Goal: Information Seeking & Learning: Learn about a topic

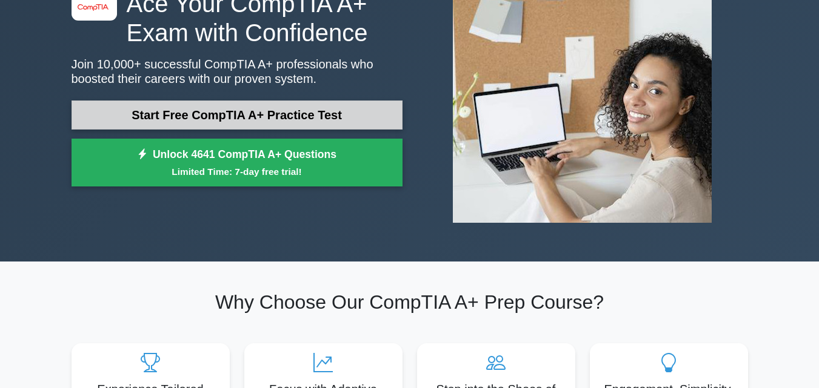
click at [319, 115] on link "Start Free CompTIA A+ Practice Test" at bounding box center [237, 115] width 331 height 29
click at [356, 125] on link "Start Free CompTIA A+ Practice Test" at bounding box center [237, 115] width 331 height 29
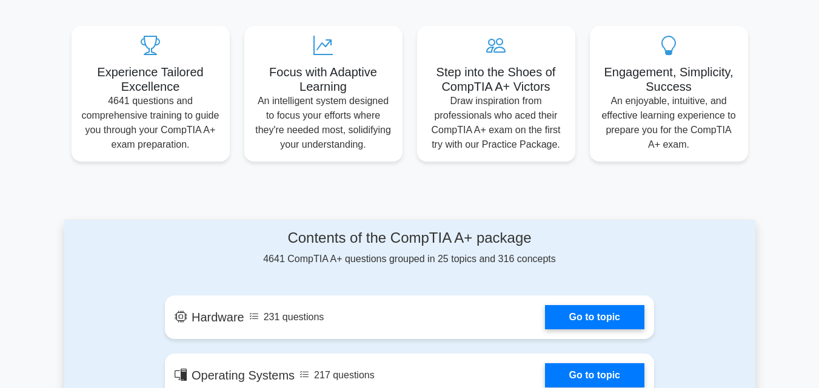
scroll to position [441, 0]
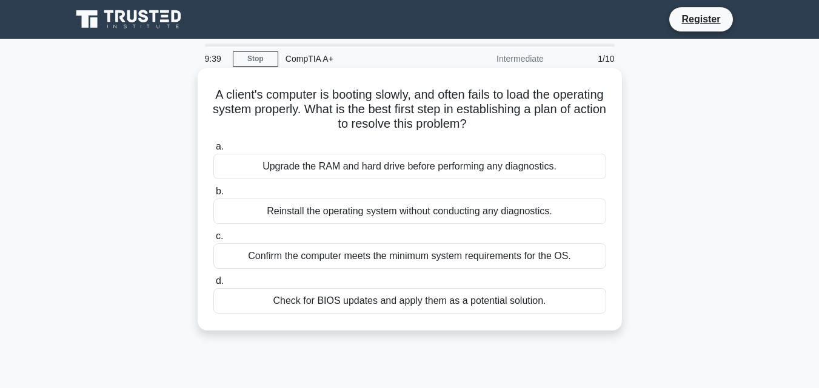
click at [404, 163] on div "Upgrade the RAM and hard drive before performing any diagnostics." at bounding box center [409, 166] width 393 height 25
click at [213, 151] on input "a. Upgrade the RAM and hard drive before performing any diagnostics." at bounding box center [213, 147] width 0 height 8
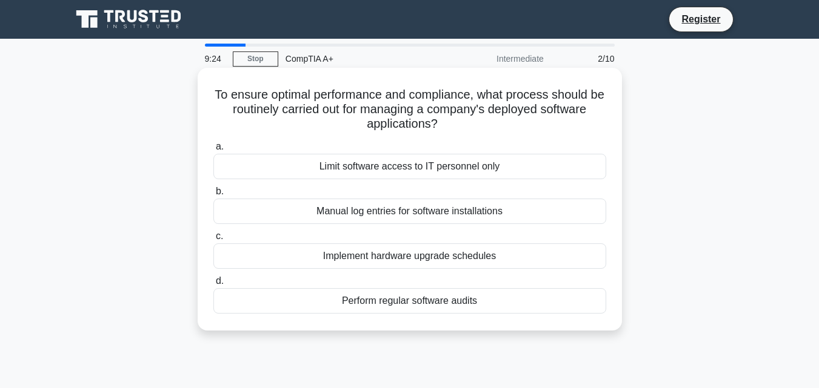
click at [345, 173] on div "Limit software access to IT personnel only" at bounding box center [409, 166] width 393 height 25
click at [213, 151] on input "a. Limit software access to IT personnel only" at bounding box center [213, 147] width 0 height 8
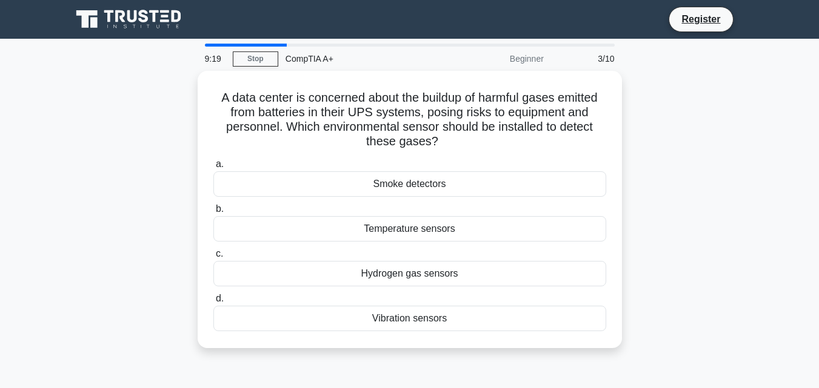
click at [258, 69] on div "9:19 Stop CompTIA A+ Beginner 3/10" at bounding box center [410, 59] width 424 height 24
click at [261, 62] on link "Stop" at bounding box center [255, 59] width 45 height 15
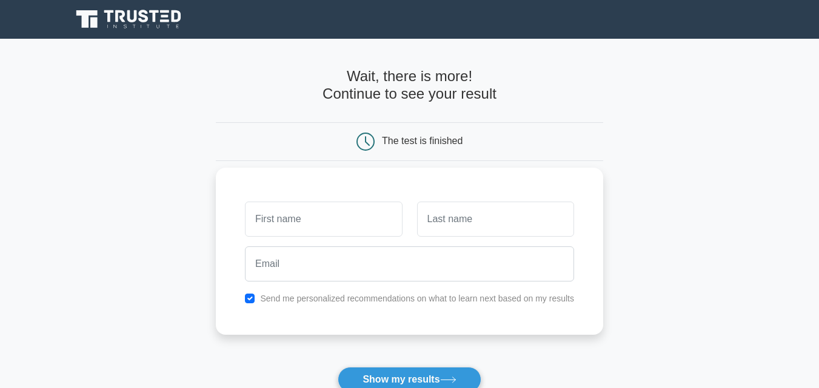
scroll to position [221, 0]
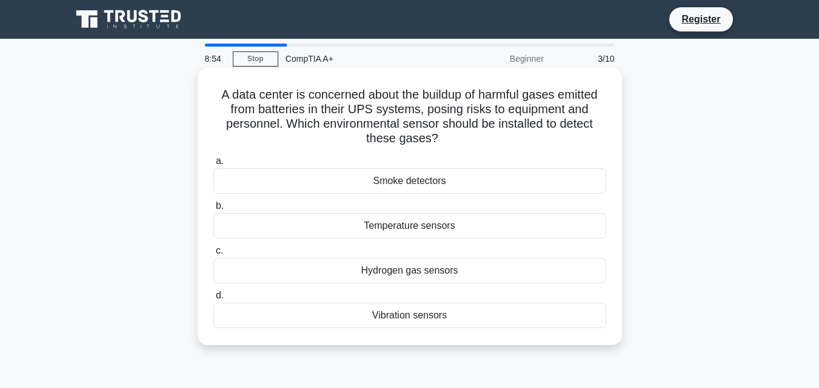
click at [416, 179] on div "Smoke detectors" at bounding box center [409, 180] width 393 height 25
click at [213, 165] on input "a. Smoke detectors" at bounding box center [213, 162] width 0 height 8
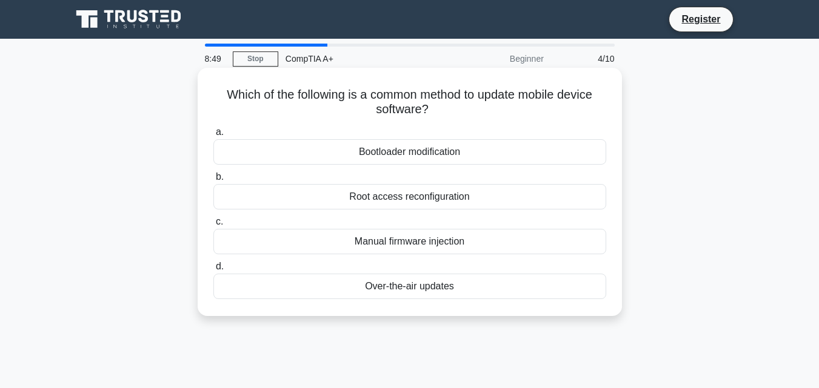
click at [441, 239] on div "Manual firmware injection" at bounding box center [409, 241] width 393 height 25
click at [213, 226] on input "c. Manual firmware injection" at bounding box center [213, 222] width 0 height 8
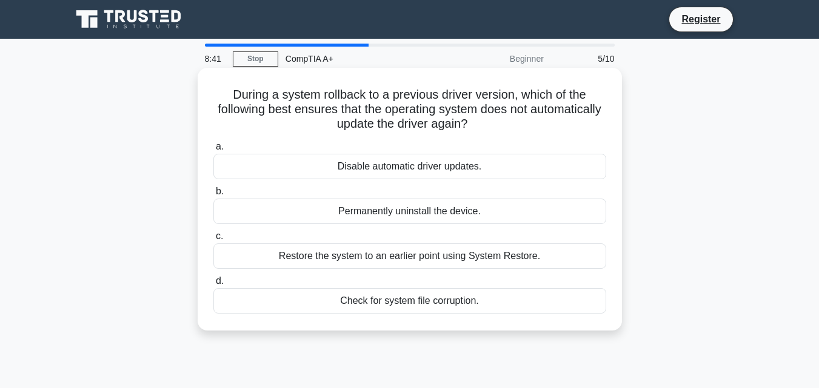
click at [428, 160] on div "Disable automatic driver updates." at bounding box center [409, 166] width 393 height 25
click at [213, 151] on input "a. Disable automatic driver updates." at bounding box center [213, 147] width 0 height 8
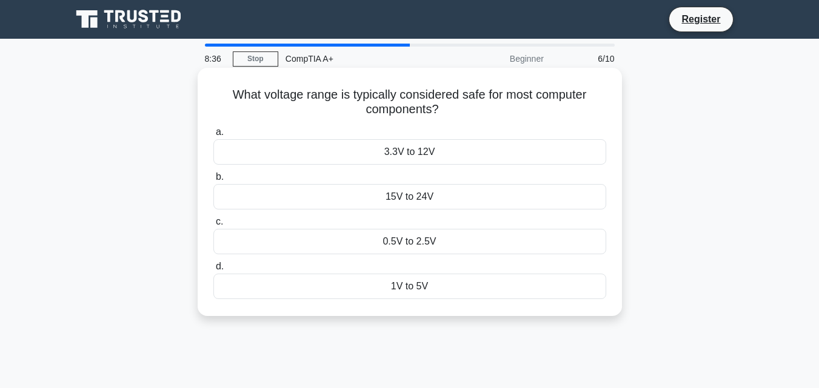
click at [435, 155] on div "3.3V to 12V" at bounding box center [409, 151] width 393 height 25
click at [213, 136] on input "a. 3.3V to 12V" at bounding box center [213, 132] width 0 height 8
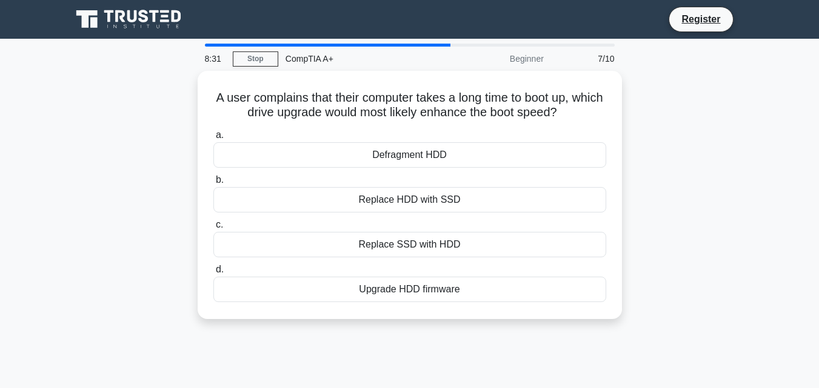
click at [435, 155] on div "Defragment HDD" at bounding box center [409, 154] width 393 height 25
click at [213, 139] on input "a. Defragment HDD" at bounding box center [213, 136] width 0 height 8
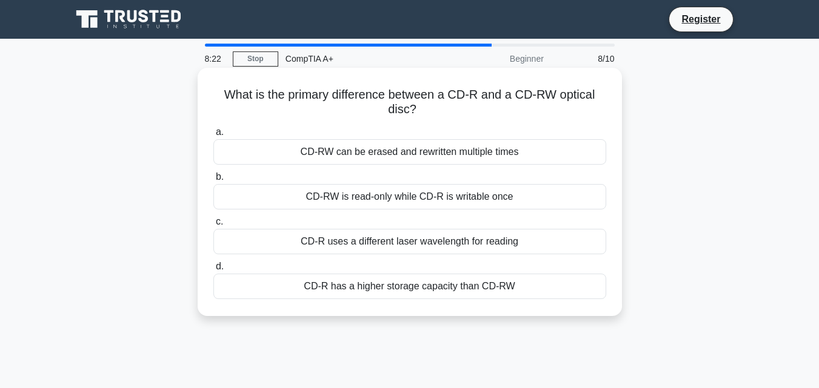
click at [414, 156] on div "CD-RW can be erased and rewritten multiple times" at bounding box center [409, 151] width 393 height 25
click at [213, 136] on input "a. CD-RW can be erased and rewritten multiple times" at bounding box center [213, 132] width 0 height 8
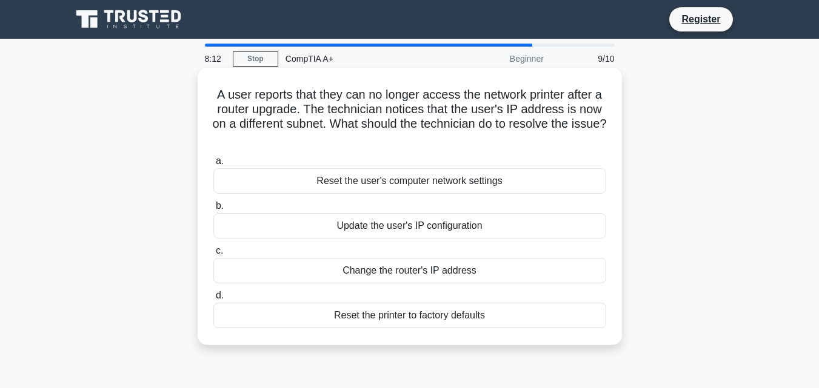
click at [495, 226] on div "Update the user's IP configuration" at bounding box center [409, 225] width 393 height 25
click at [213, 210] on input "b. Update the user's IP configuration" at bounding box center [213, 206] width 0 height 8
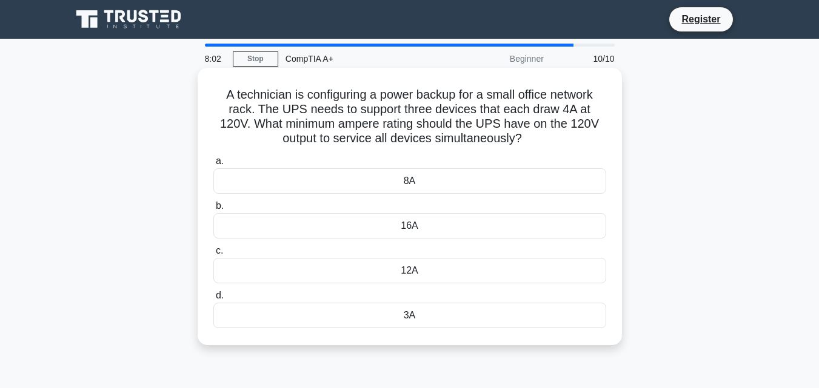
click at [428, 319] on div "3A" at bounding box center [409, 315] width 393 height 25
click at [213, 300] on input "d. 3A" at bounding box center [213, 296] width 0 height 8
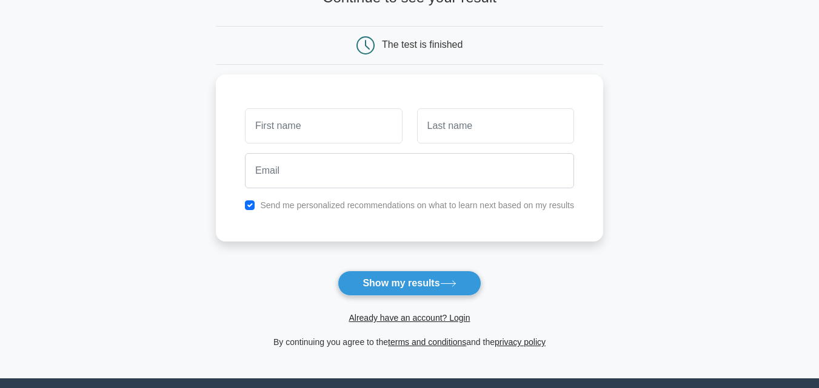
scroll to position [99, 0]
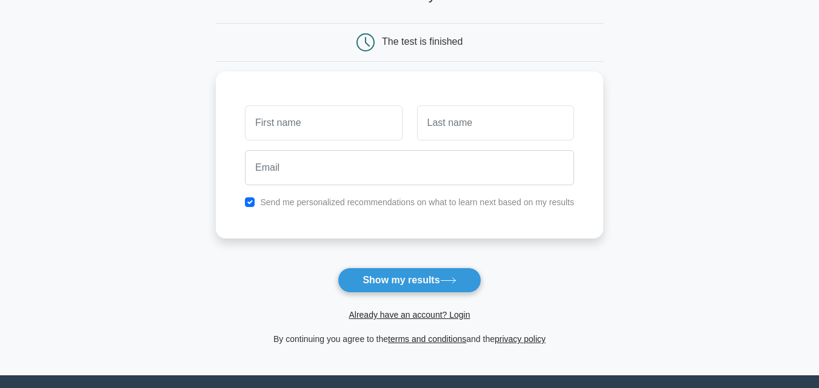
click at [452, 279] on icon at bounding box center [448, 281] width 16 height 7
